Goal: Task Accomplishment & Management: Manage account settings

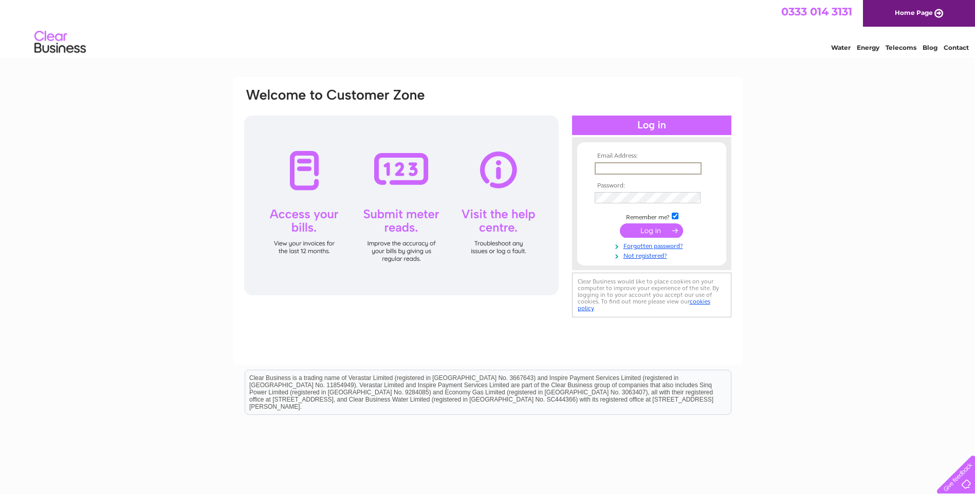
click at [626, 168] on input "text" at bounding box center [648, 168] width 107 height 12
type input "[PERSON_NAME][EMAIL_ADDRESS][DOMAIN_NAME]"
click at [653, 246] on link "Forgotten password?" at bounding box center [653, 244] width 117 height 10
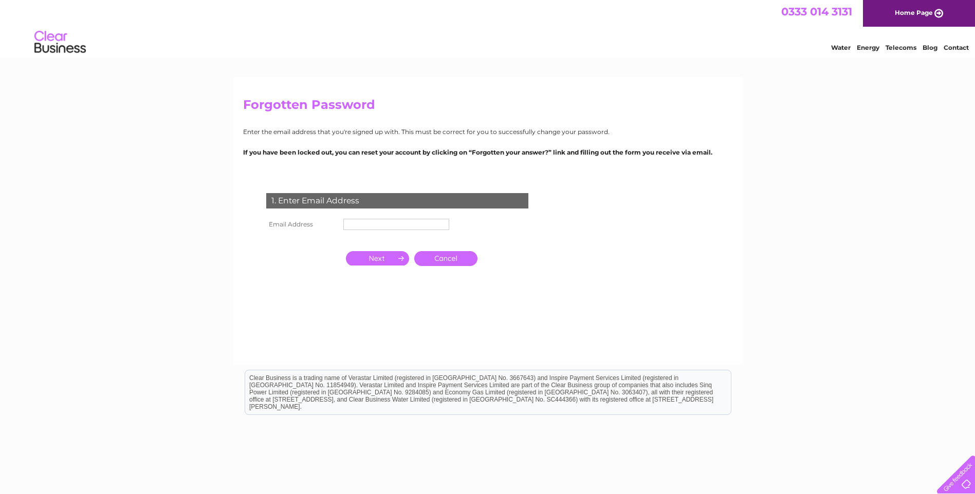
click at [362, 225] on input "text" at bounding box center [396, 224] width 106 height 11
type input "[PERSON_NAME][EMAIL_ADDRESS][DOMAIN_NAME]"
click at [382, 259] on input "button" at bounding box center [377, 259] width 63 height 14
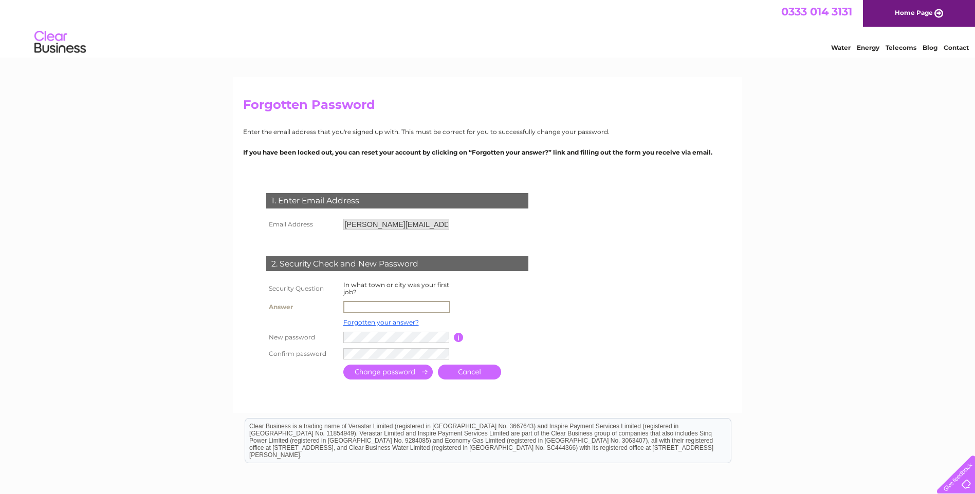
click at [361, 304] on input "text" at bounding box center [396, 307] width 107 height 12
type input "Bourne"
click at [394, 373] on input "submit" at bounding box center [387, 371] width 89 height 15
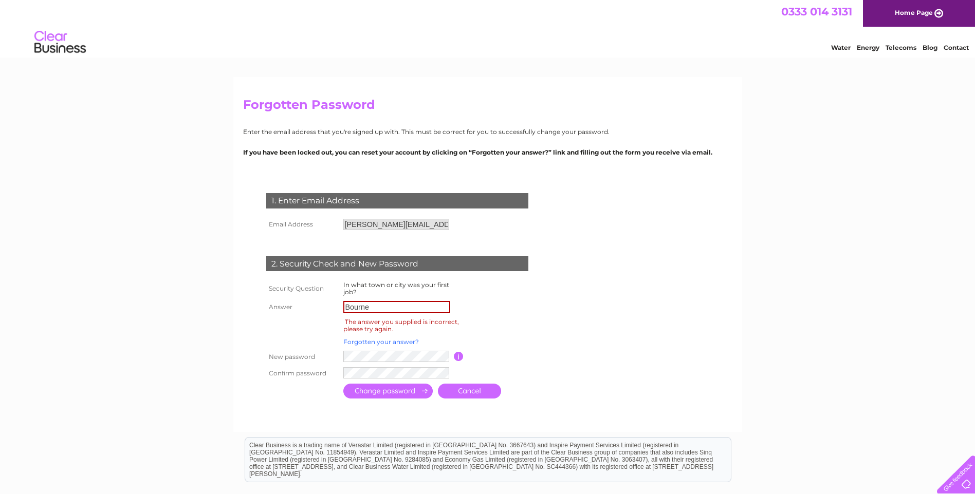
click at [378, 341] on link "Forgotten your answer?" at bounding box center [381, 342] width 76 height 8
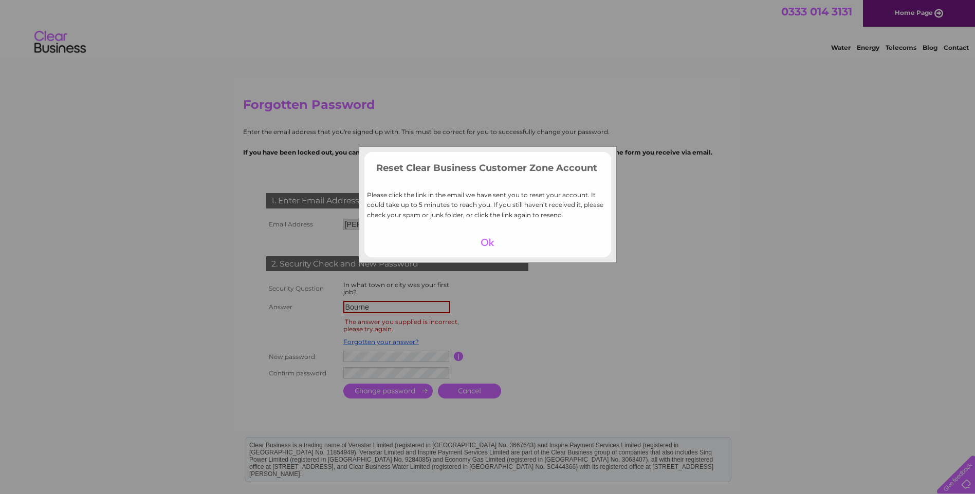
click at [488, 244] on div at bounding box center [487, 242] width 63 height 14
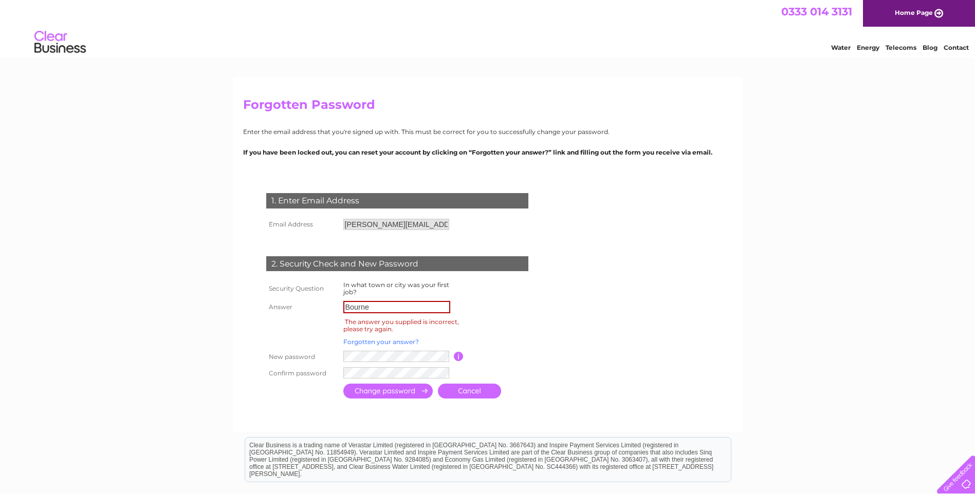
click at [372, 341] on link "Forgotten your answer?" at bounding box center [381, 342] width 76 height 8
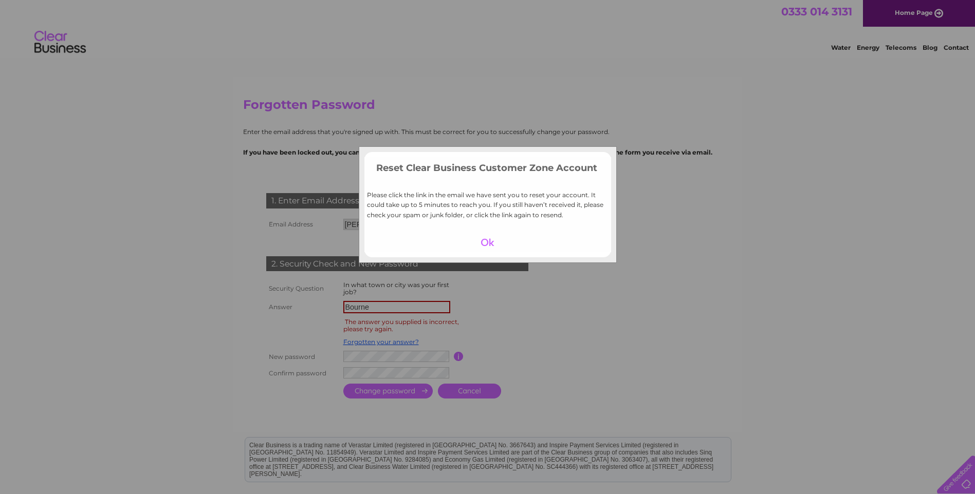
click at [488, 242] on div at bounding box center [487, 242] width 63 height 14
